Goal: Task Accomplishment & Management: Complete application form

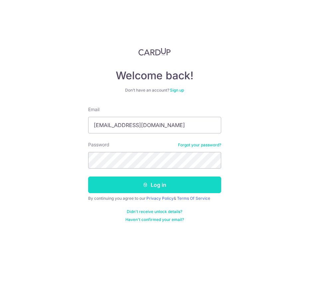
click at [178, 186] on button "Log in" at bounding box center [154, 185] width 133 height 17
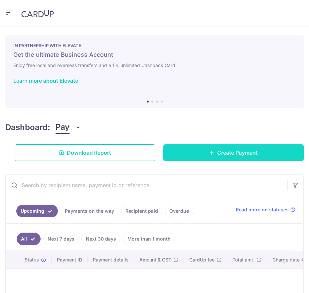
click at [209, 153] on icon at bounding box center [211, 152] width 5 height 5
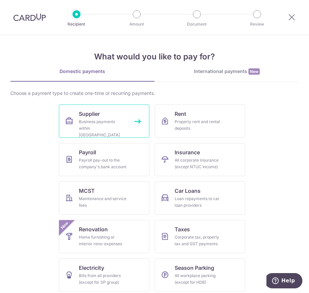
click at [101, 122] on div "Business payments within Singapore" at bounding box center [103, 129] width 48 height 20
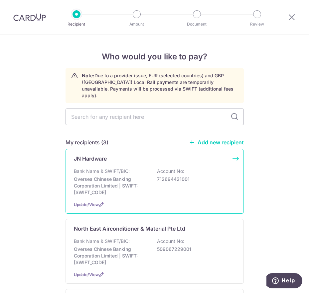
click at [95, 168] on p "Bank Name & SWIFT/BIC:" at bounding box center [102, 171] width 56 height 7
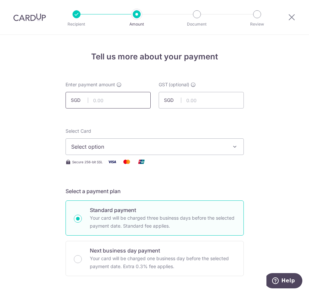
click at [122, 98] on input "text" at bounding box center [107, 100] width 85 height 17
type input "5,000.00"
click at [155, 150] on span "Select option" at bounding box center [148, 147] width 155 height 8
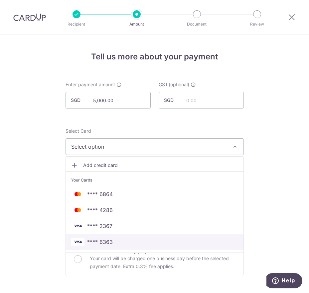
click at [128, 248] on link "**** 6363" at bounding box center [154, 242] width 177 height 16
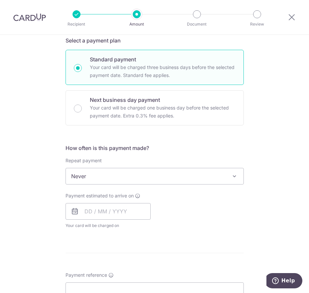
scroll to position [166, 0]
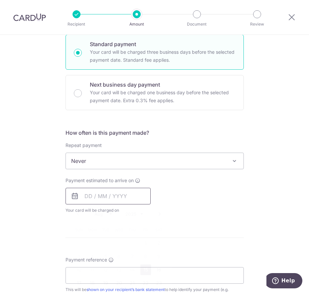
click at [102, 200] on input "text" at bounding box center [107, 196] width 85 height 17
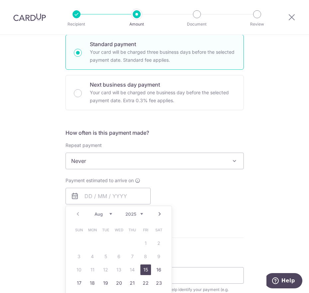
click at [140, 272] on link "15" at bounding box center [145, 270] width 11 height 11
type input "[DATE]"
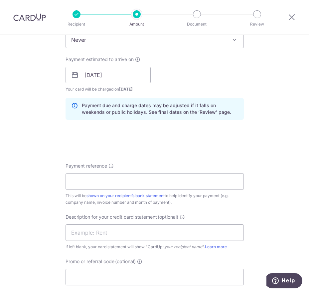
scroll to position [299, 0]
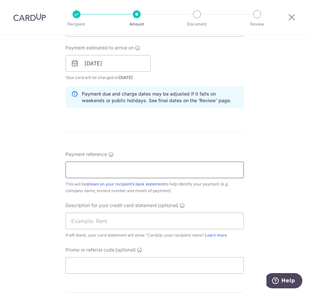
click at [136, 175] on input "Payment reference" at bounding box center [154, 170] width 178 height 17
type input "JN25058"
click at [128, 212] on div "Description for your credit card statement (optional) If left blank, your card …" at bounding box center [154, 220] width 178 height 37
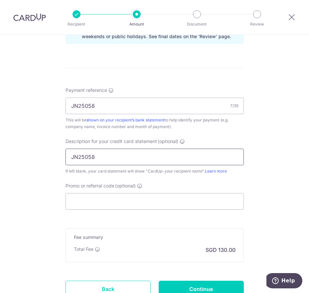
scroll to position [365, 0]
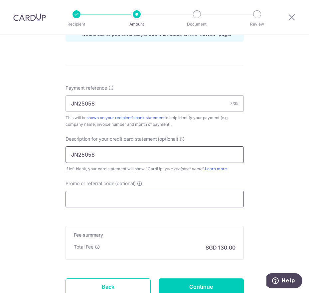
type input "JN25058"
click at [142, 204] on input "Promo or referral code (optional)" at bounding box center [154, 199] width 178 height 17
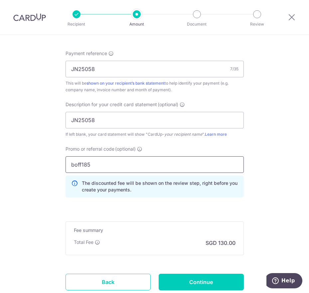
scroll to position [447, 0]
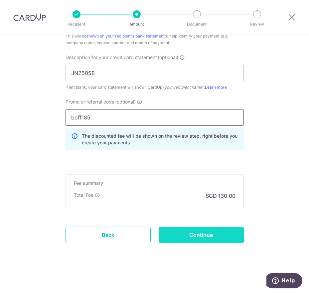
type input "boff185"
click at [206, 240] on input "Continue" at bounding box center [200, 235] width 85 height 17
type input "Create Schedule"
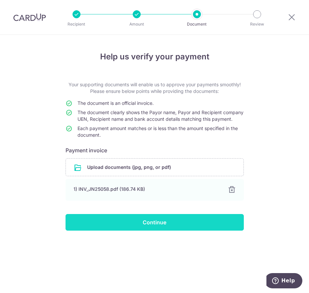
click at [152, 227] on input "Continue" at bounding box center [154, 222] width 178 height 17
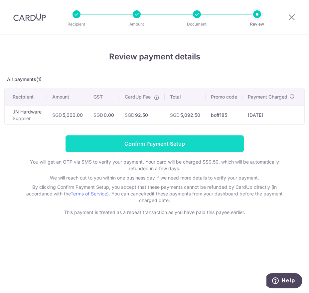
click at [135, 146] on input "Confirm Payment Setup" at bounding box center [154, 144] width 178 height 17
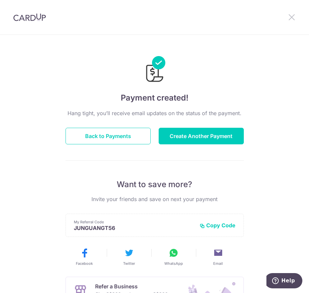
click at [291, 16] on icon at bounding box center [291, 17] width 8 height 8
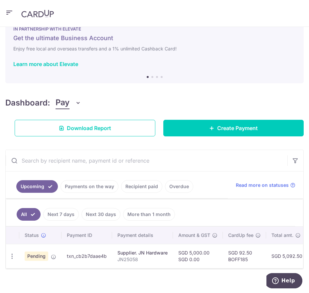
scroll to position [28, 0]
